Goal: Task Accomplishment & Management: Manage account settings

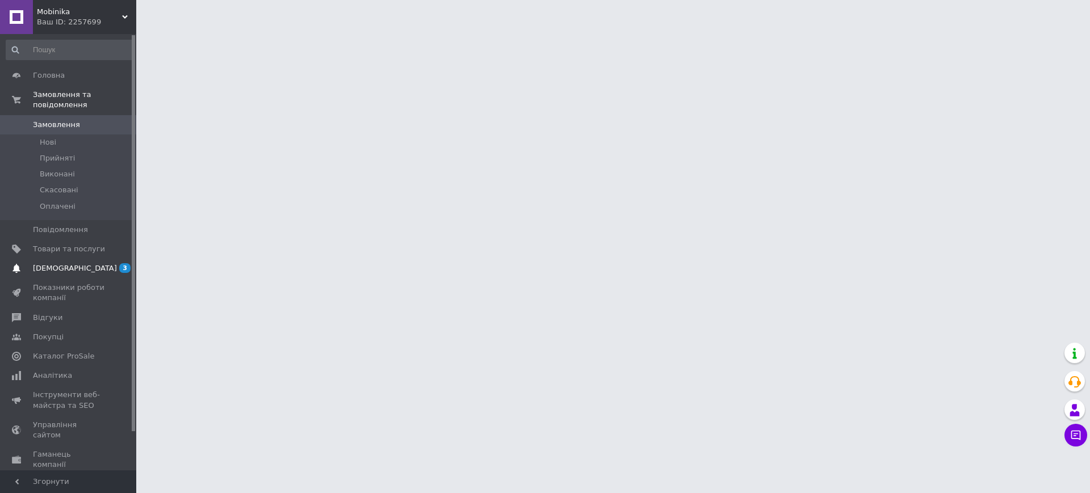
click at [62, 263] on span "[DEMOGRAPHIC_DATA]" at bounding box center [75, 268] width 84 height 10
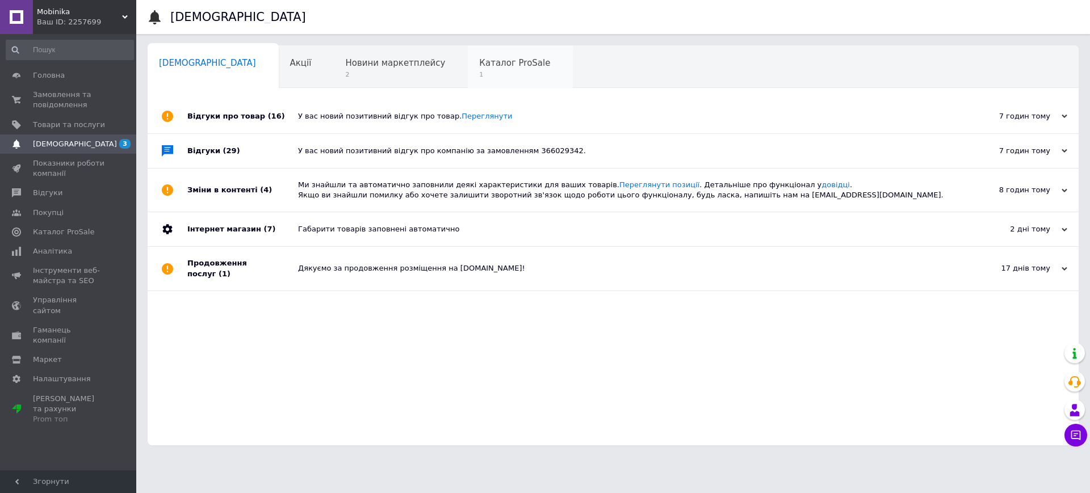
click at [479, 64] on span "Каталог ProSale" at bounding box center [514, 63] width 71 height 10
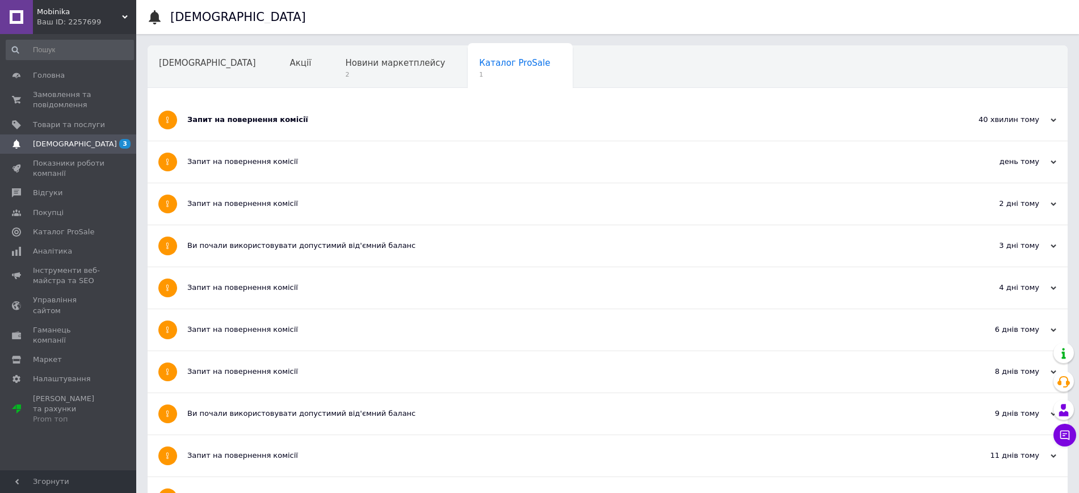
click at [280, 120] on div "Запит на повернення комісії" at bounding box center [564, 120] width 755 height 10
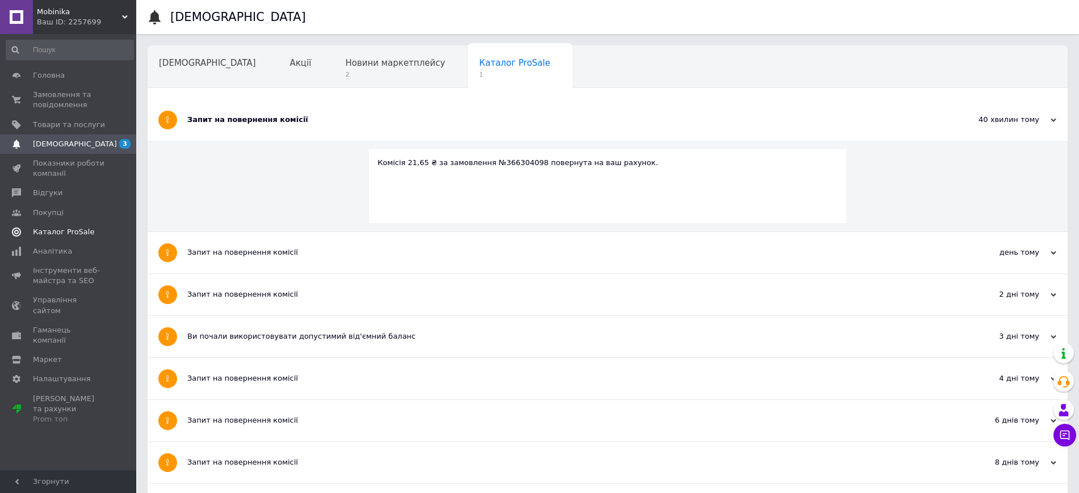
click at [77, 227] on span "Каталог ProSale" at bounding box center [63, 232] width 61 height 10
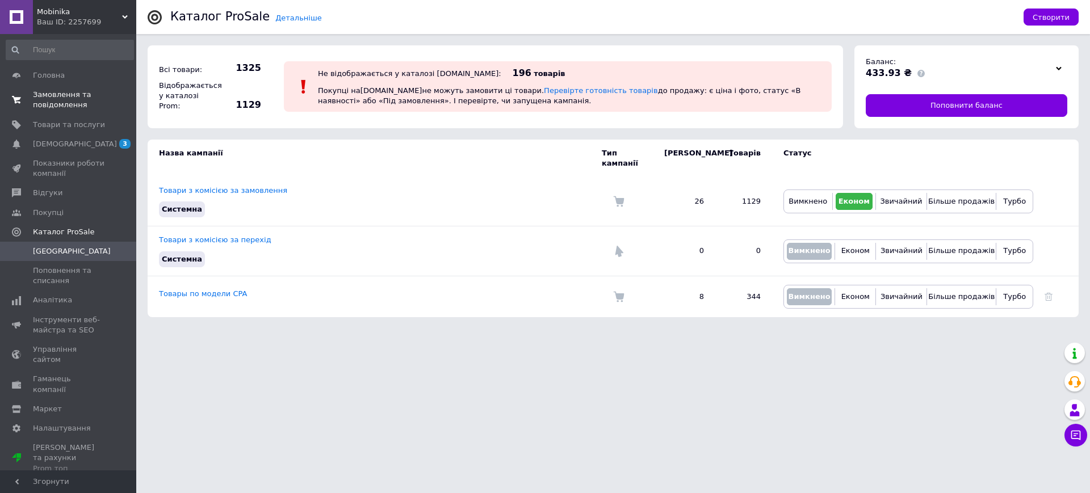
click at [60, 95] on span "Замовлення та повідомлення" at bounding box center [69, 100] width 72 height 20
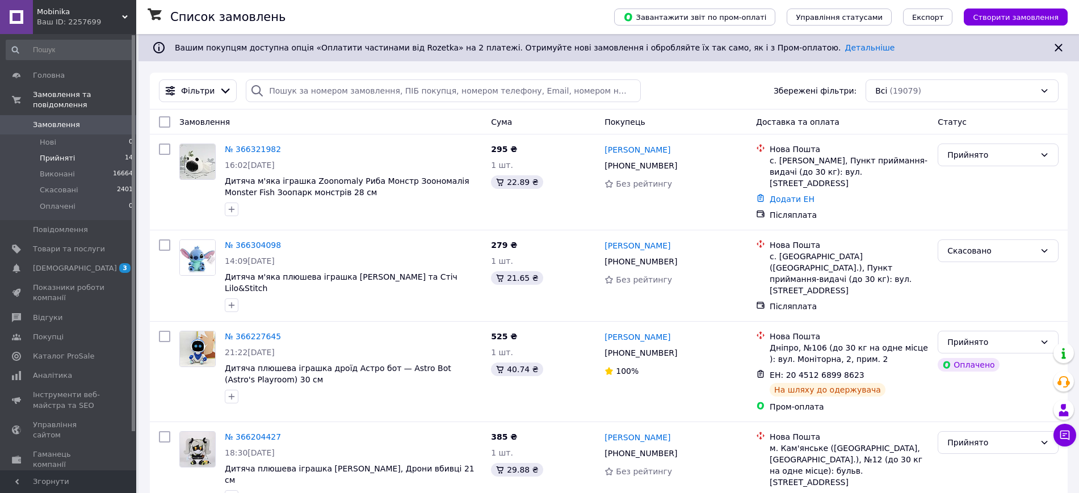
click at [71, 150] on li "Прийняті 14" at bounding box center [70, 158] width 140 height 16
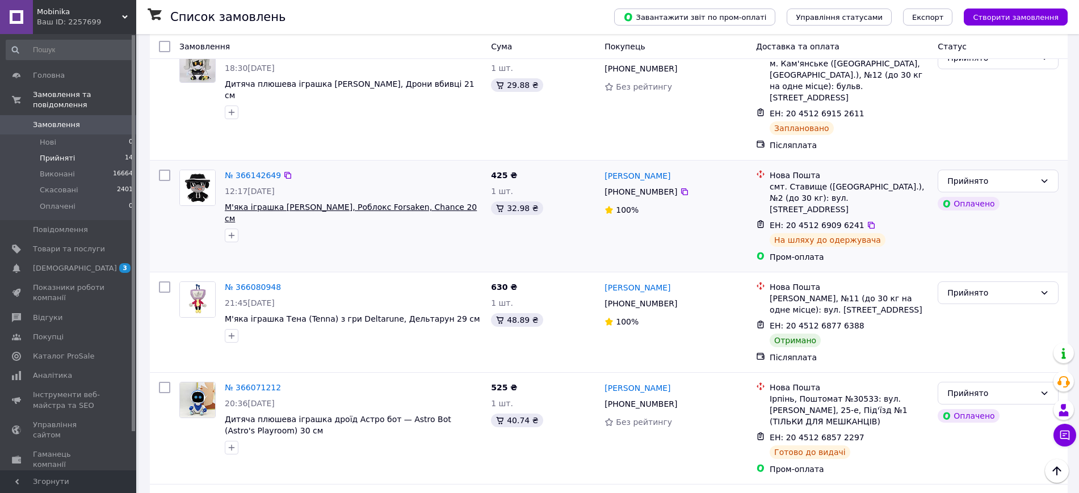
scroll to position [355, 0]
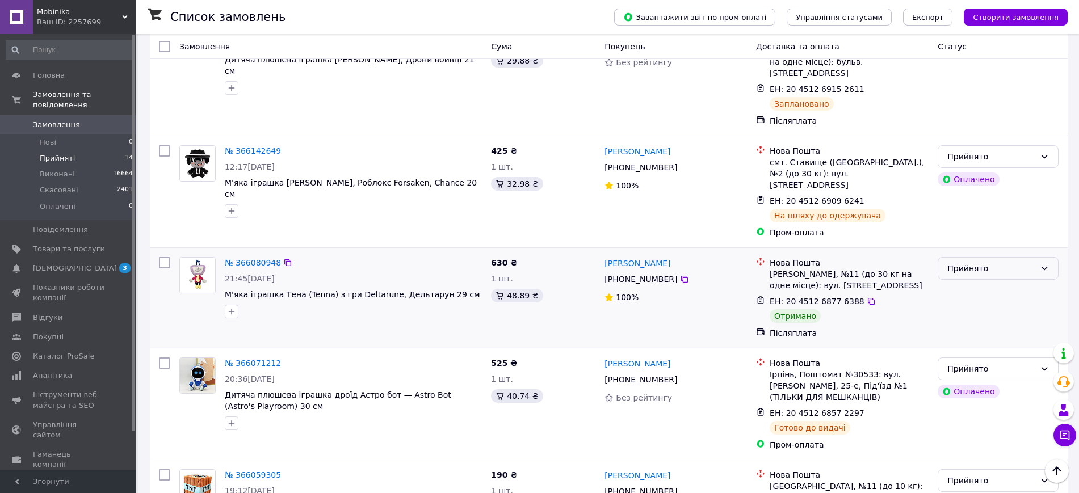
click at [971, 262] on div "Прийнято" at bounding box center [991, 268] width 88 height 12
click at [966, 264] on li "Виконано" at bounding box center [998, 266] width 120 height 20
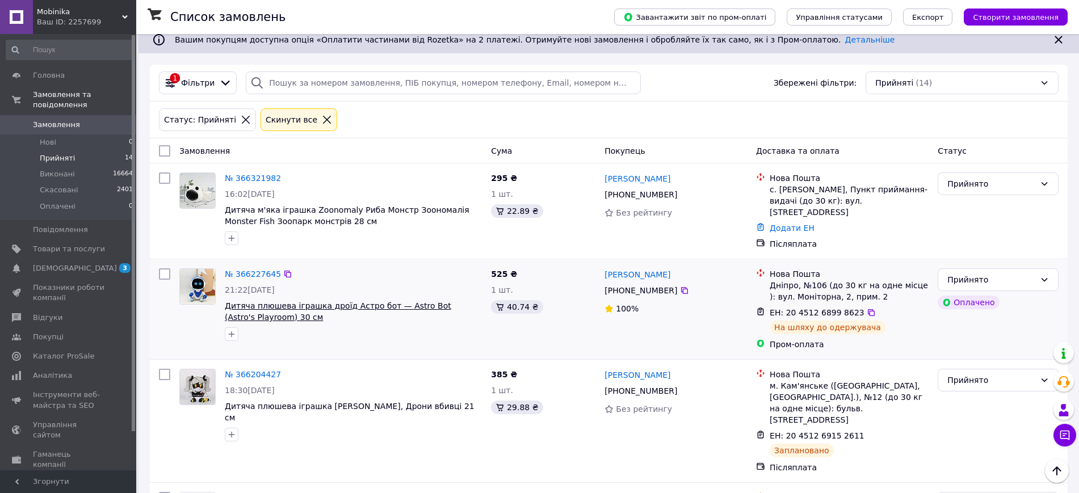
scroll to position [0, 0]
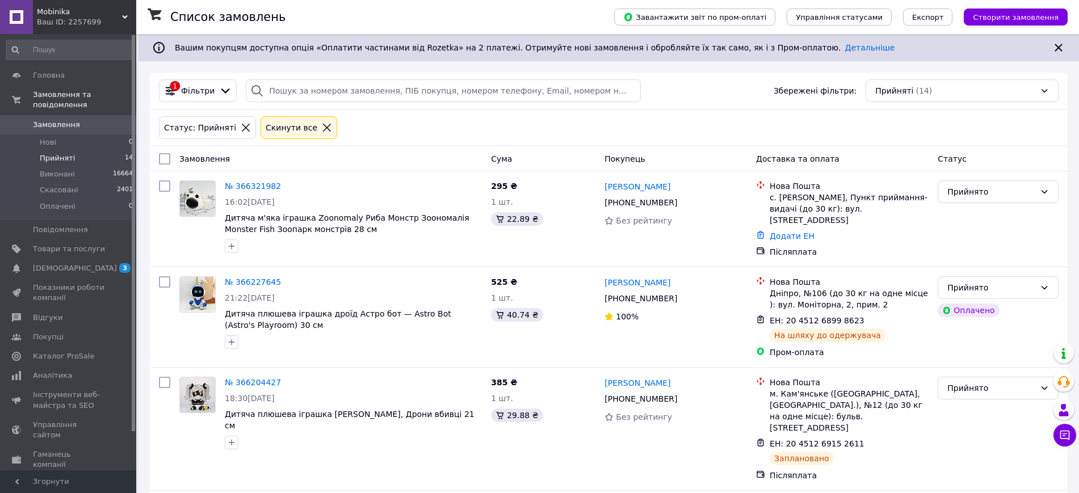
click at [241, 129] on icon at bounding box center [246, 128] width 10 height 10
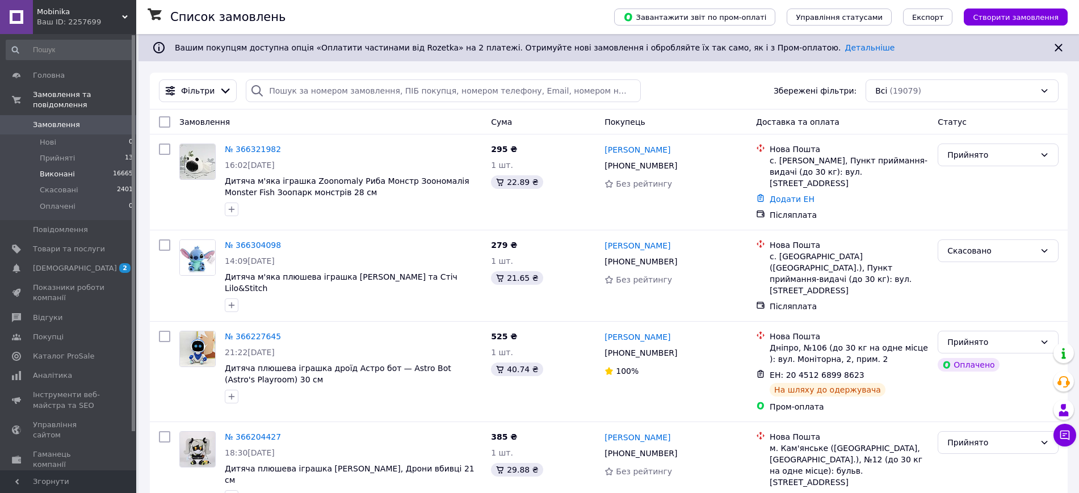
click at [70, 169] on span "Виконані" at bounding box center [57, 174] width 35 height 10
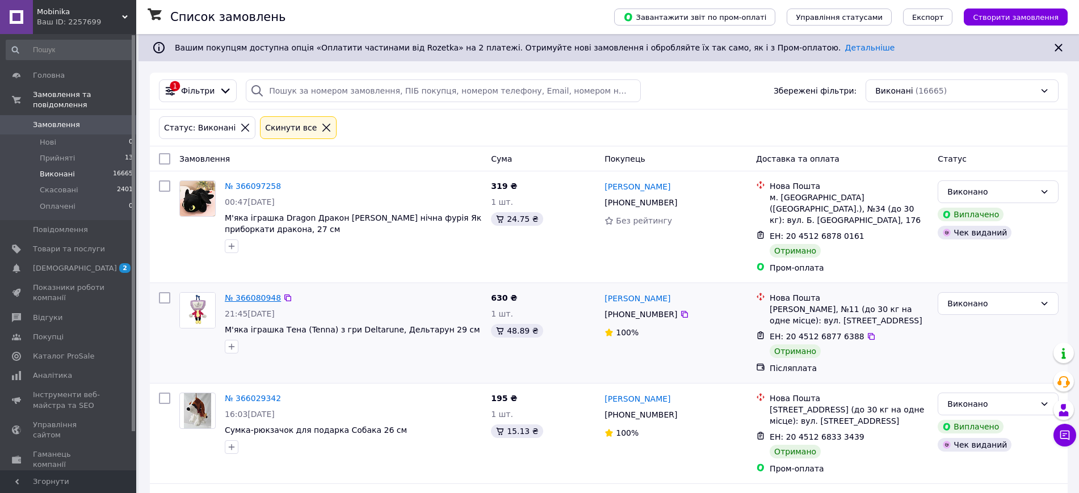
click at [254, 293] on link "№ 366080948" at bounding box center [253, 297] width 56 height 9
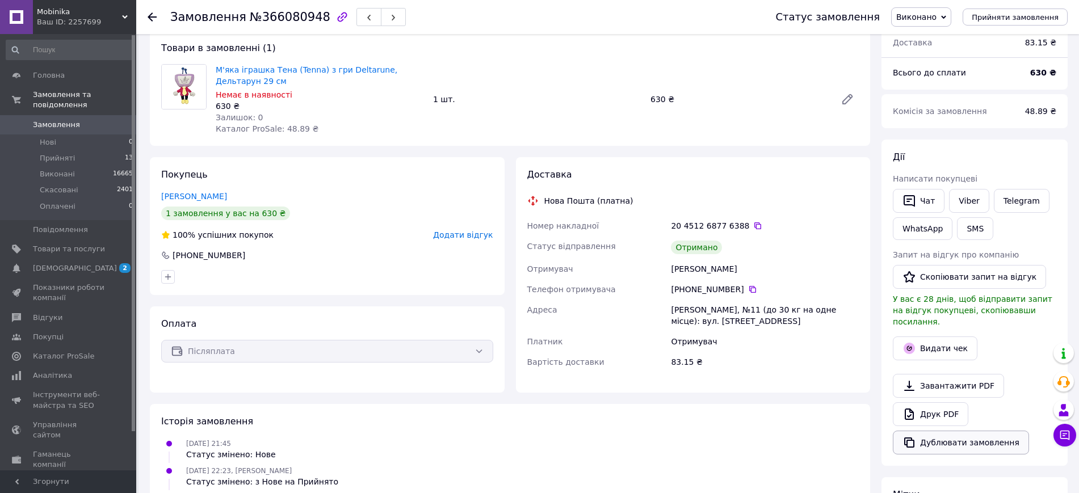
scroll to position [213, 0]
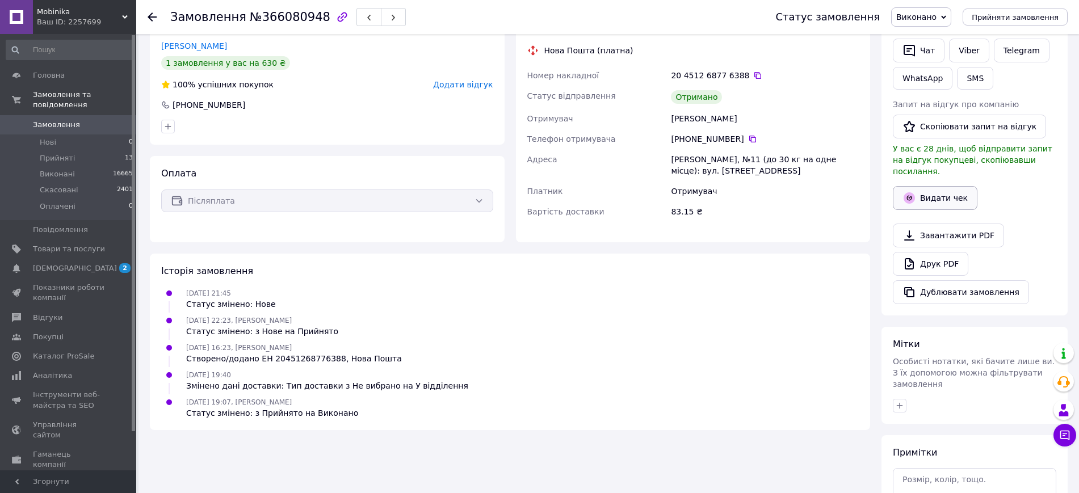
drag, startPoint x: 943, startPoint y: 188, endPoint x: 937, endPoint y: 190, distance: 5.9
click at [942, 188] on button "Видати чек" at bounding box center [935, 198] width 85 height 24
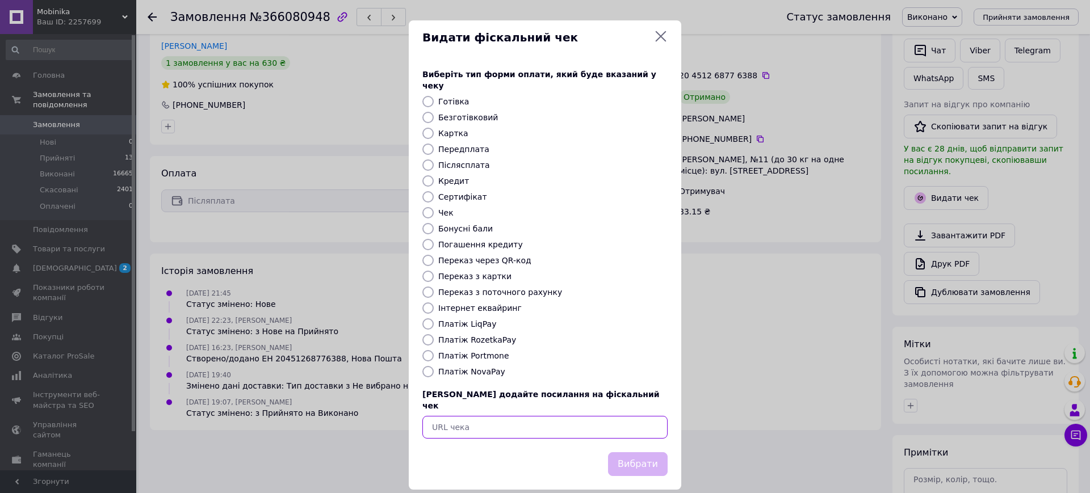
click at [506, 416] on input "text" at bounding box center [544, 427] width 245 height 23
paste input "https://kasa.vchasno.ua/check-viewer/dmhzKyf6oLI"
type input "https://kasa.vchasno.ua/check-viewer/dmhzKyf6oLI"
click at [624, 452] on button "Вибрати" at bounding box center [638, 464] width 60 height 24
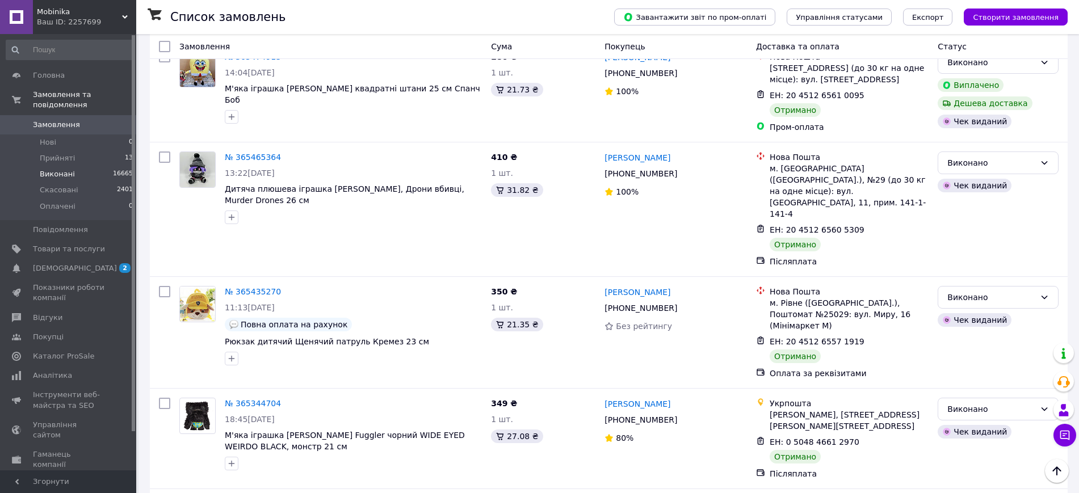
scroll to position [1747, 0]
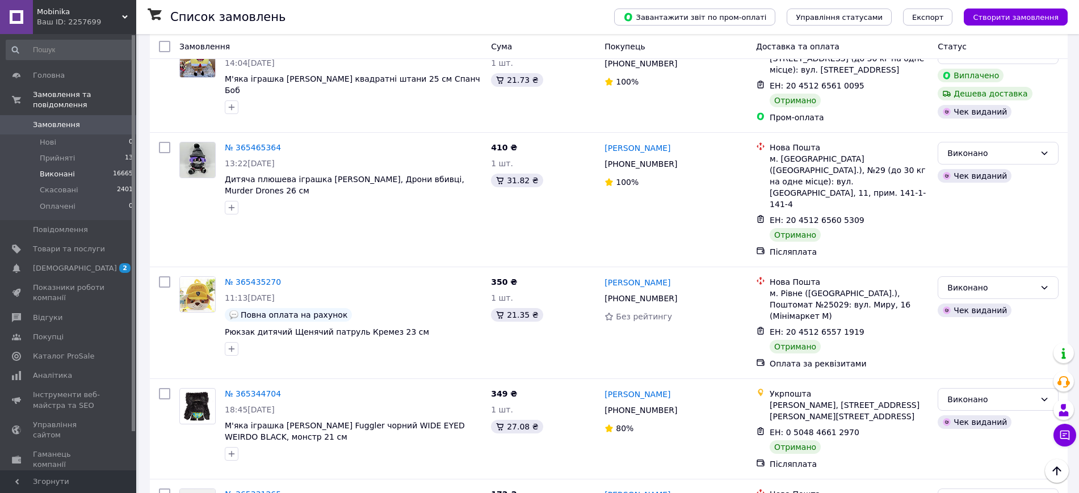
scroll to position [1747, 0]
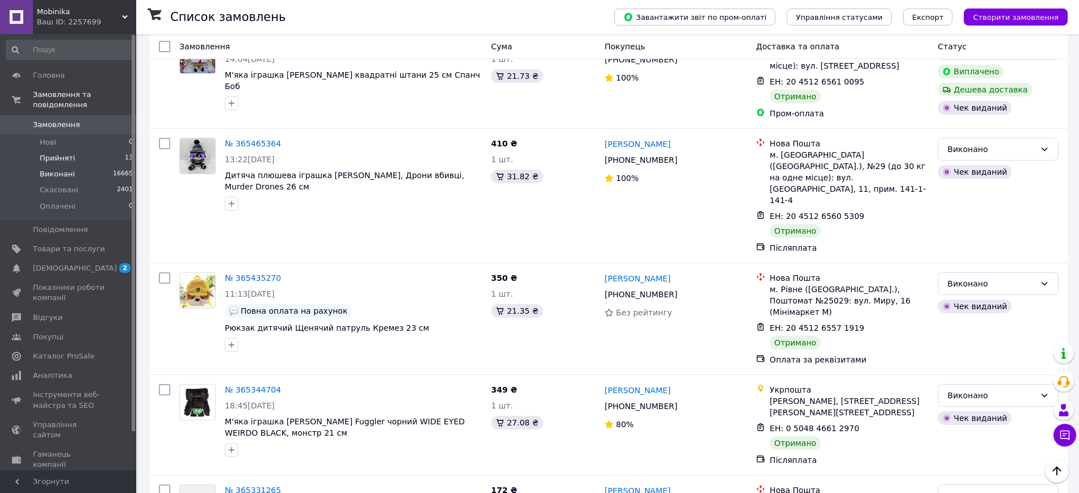
click at [58, 153] on span "Прийняті" at bounding box center [57, 158] width 35 height 10
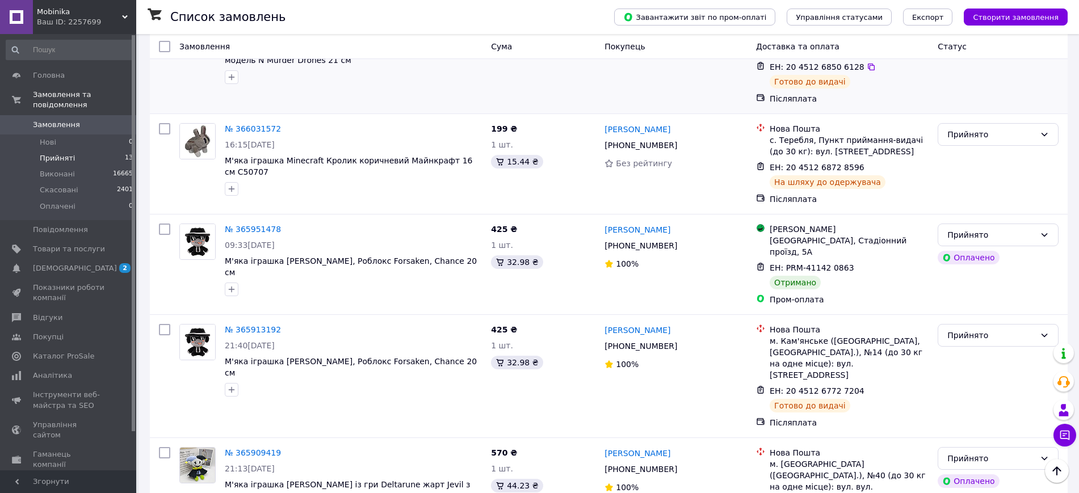
scroll to position [851, 0]
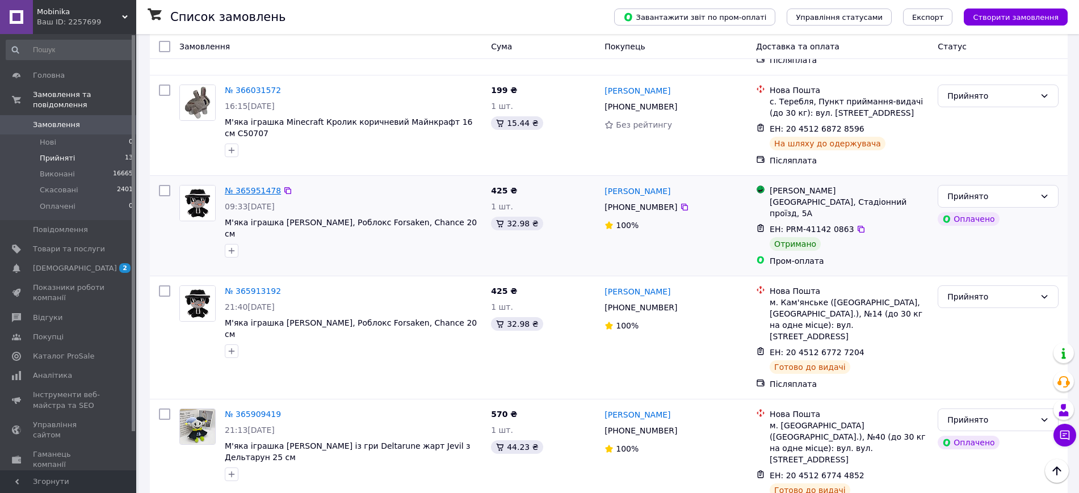
click at [264, 186] on link "№ 365951478" at bounding box center [253, 190] width 56 height 9
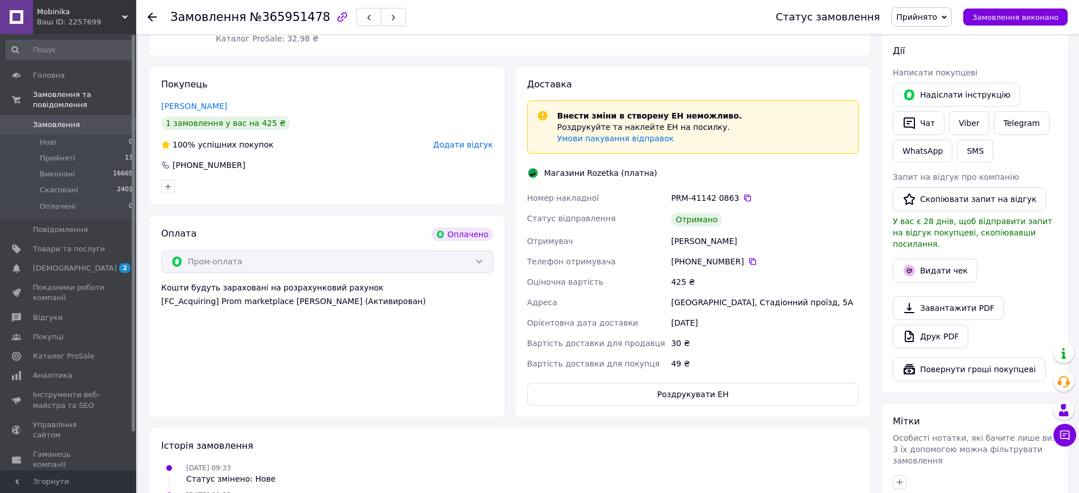
scroll to position [213, 0]
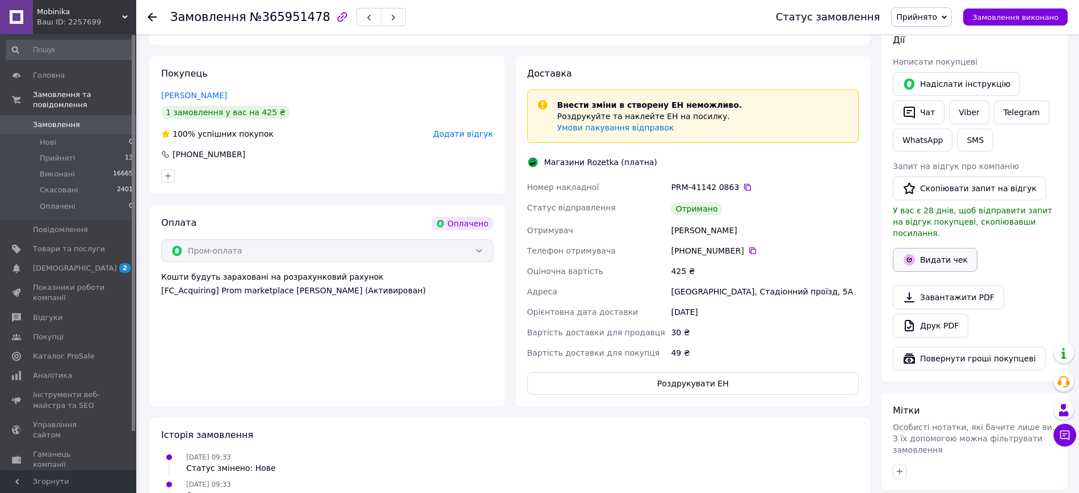
click at [934, 248] on button "Видати чек" at bounding box center [935, 260] width 85 height 24
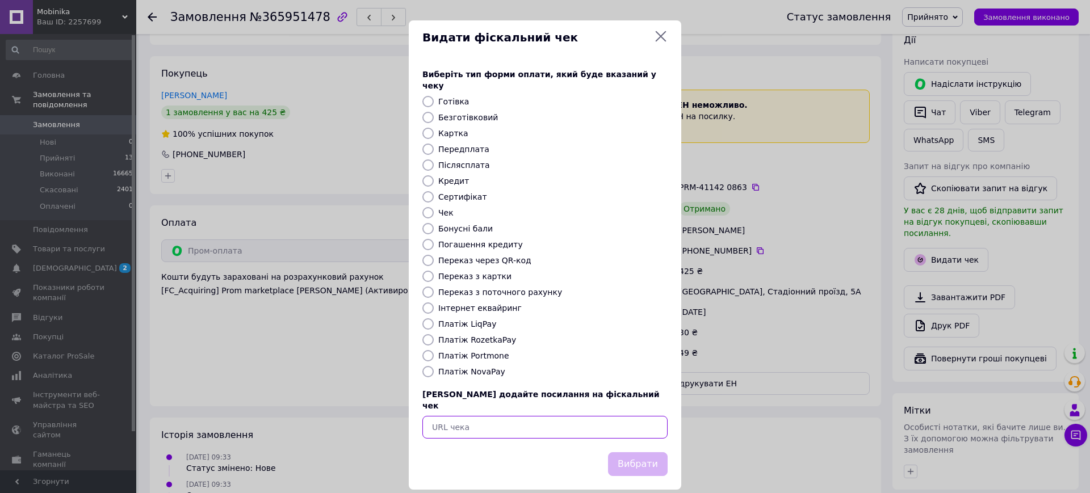
click at [493, 416] on input "text" at bounding box center [544, 427] width 245 height 23
paste input "https://kasa.vchasno.ua/check-viewer/uXvMwwrzonE"
type input "https://kasa.vchasno.ua/check-viewer/uXvMwwrzonE"
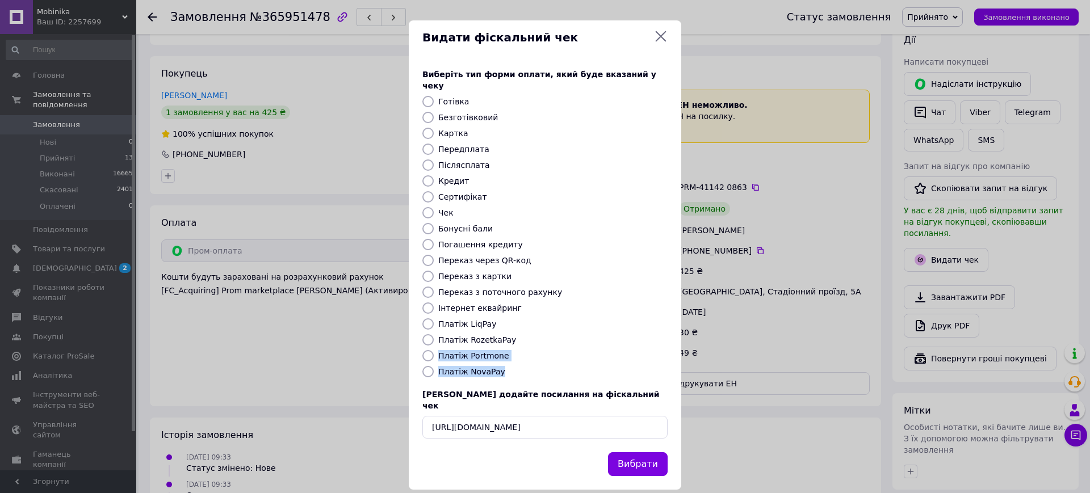
drag, startPoint x: 525, startPoint y: 324, endPoint x: 605, endPoint y: 386, distance: 101.5
click at [600, 375] on div "Виберіть тип форми оплати, який буде вказаний у чеку Готівка Безготівковий Карт…" at bounding box center [545, 253] width 272 height 397
click at [649, 452] on button "Вибрати" at bounding box center [638, 464] width 60 height 24
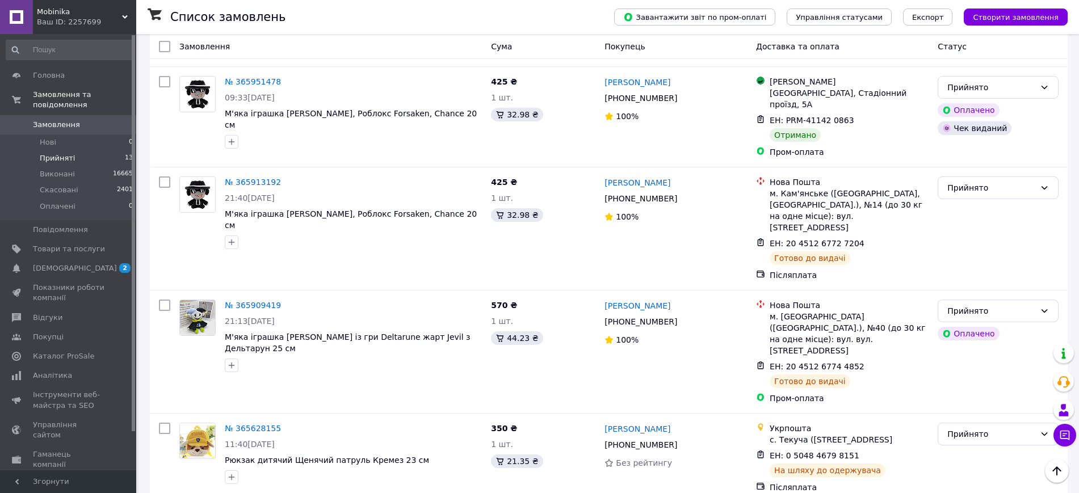
scroll to position [998, 0]
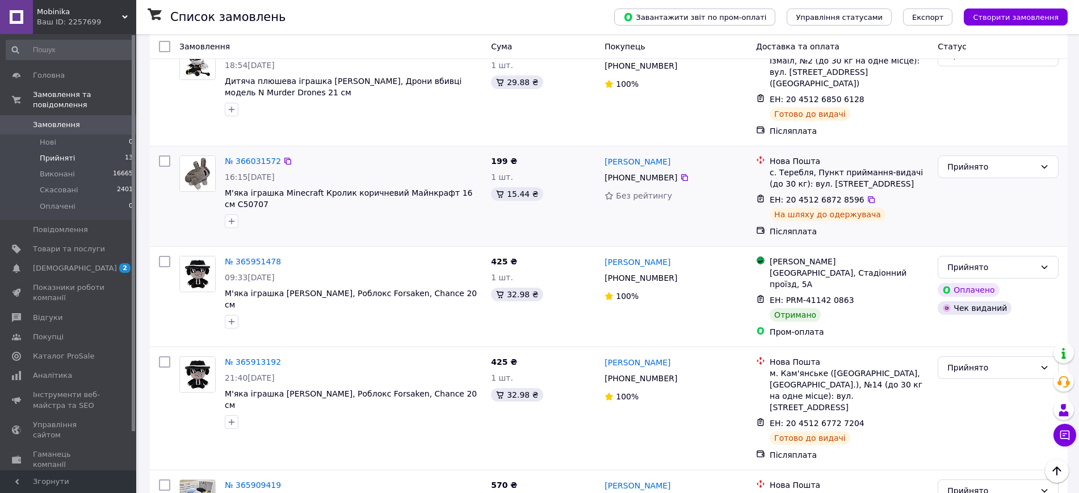
scroll to position [998, 0]
